Goal: Task Accomplishment & Management: Manage account settings

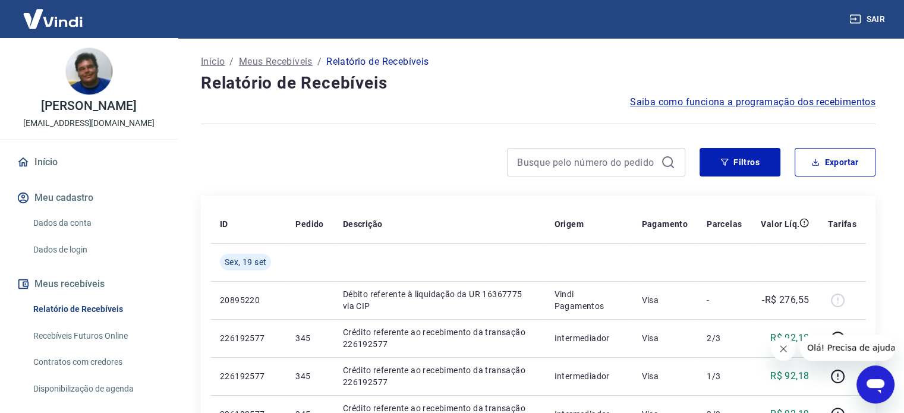
drag, startPoint x: 39, startPoint y: 175, endPoint x: 59, endPoint y: 175, distance: 20.2
click at [39, 175] on link "Início" at bounding box center [88, 162] width 149 height 26
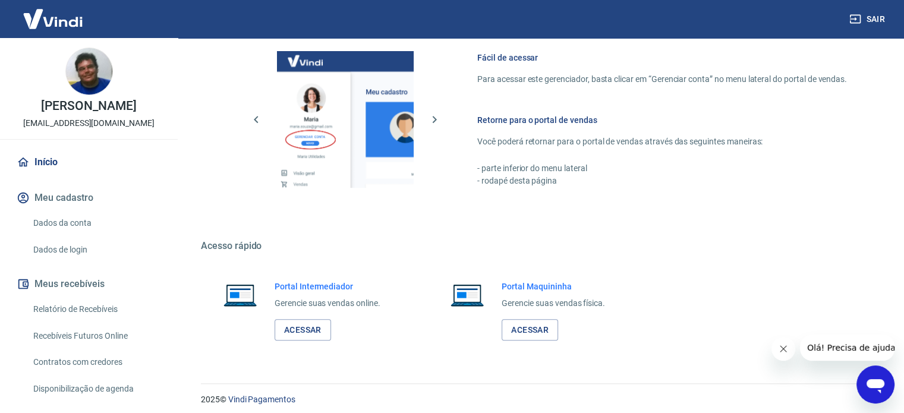
scroll to position [649, 0]
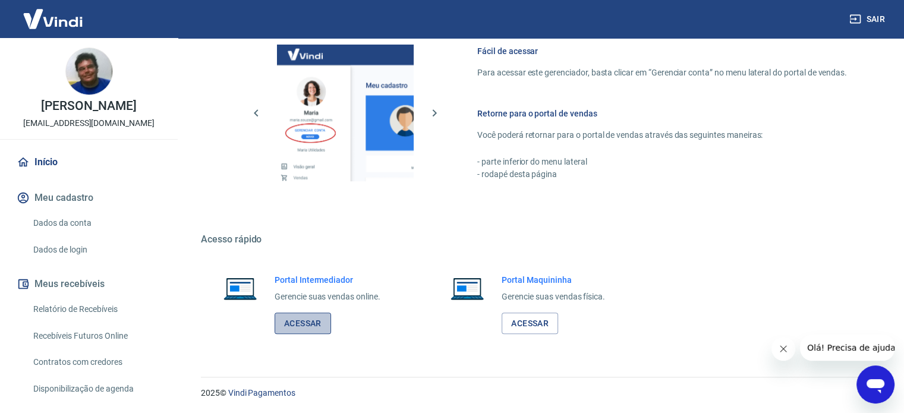
click at [304, 320] on link "Acessar" at bounding box center [303, 324] width 56 height 22
